Goal: Navigation & Orientation: Go to known website

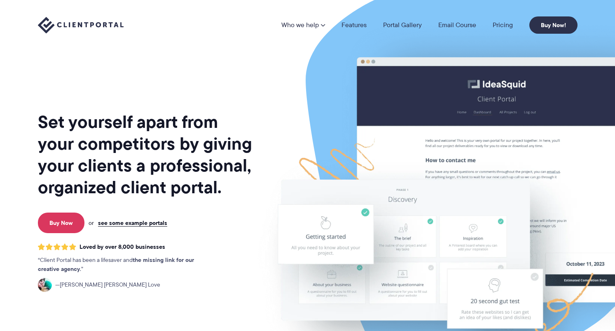
click at [90, 24] on img at bounding box center [81, 25] width 86 height 17
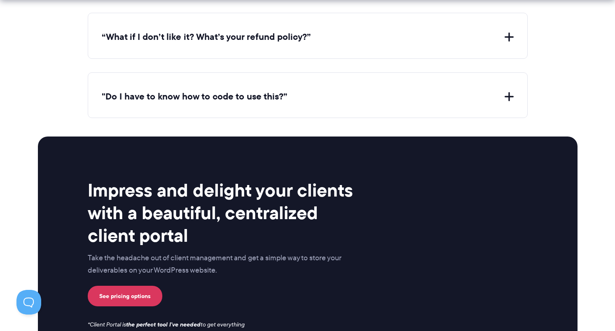
scroll to position [3448, 0]
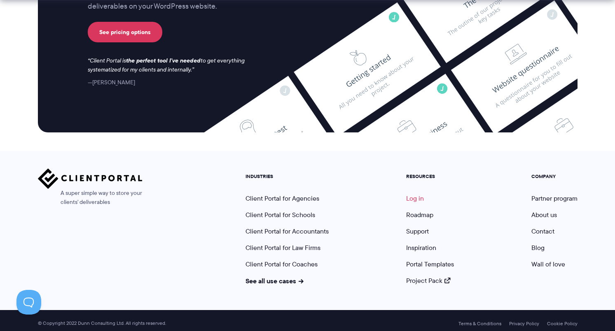
click at [410, 194] on link "Log in" at bounding box center [415, 198] width 18 height 9
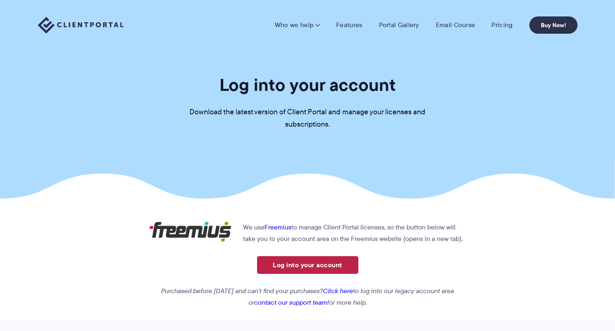
click at [291, 264] on link "Log into your account" at bounding box center [307, 266] width 101 height 18
